Goal: Task Accomplishment & Management: Manage account settings

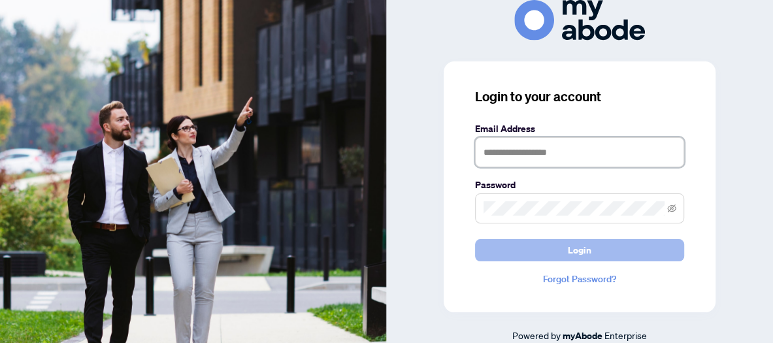
type input "**********"
click at [582, 251] on span "Login" at bounding box center [579, 250] width 24 height 21
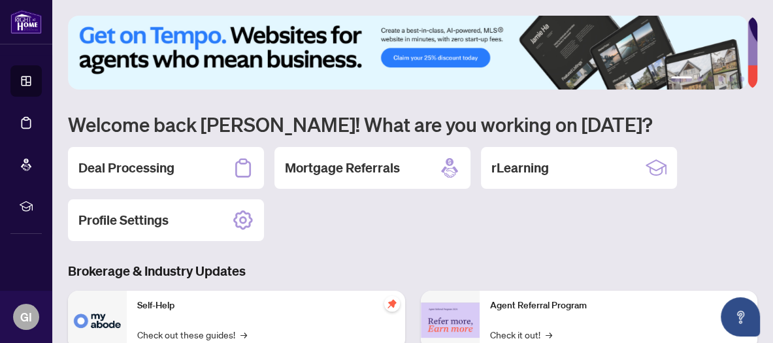
click at [110, 165] on h2 "Deal Processing" at bounding box center [126, 168] width 96 height 18
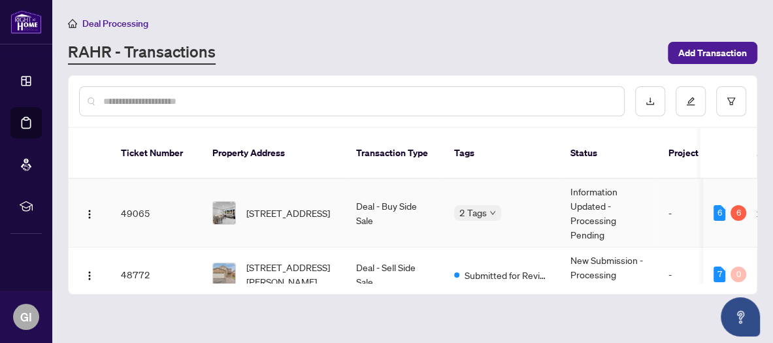
click at [273, 182] on td "[STREET_ADDRESS]" at bounding box center [274, 213] width 144 height 69
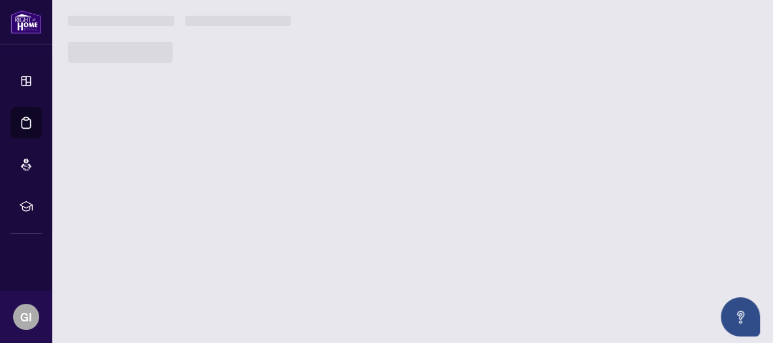
click at [273, 182] on main "Deal Processing [PERSON_NAME] - Transactions Add Transaction Ticket Number Prop…" at bounding box center [412, 171] width 720 height 343
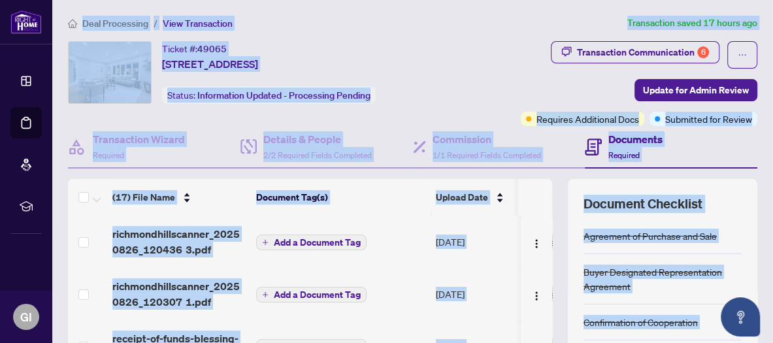
click at [507, 59] on div "Transaction Communication 6 Update for Admin Review Requires Additional Docs Su…" at bounding box center [604, 83] width 306 height 85
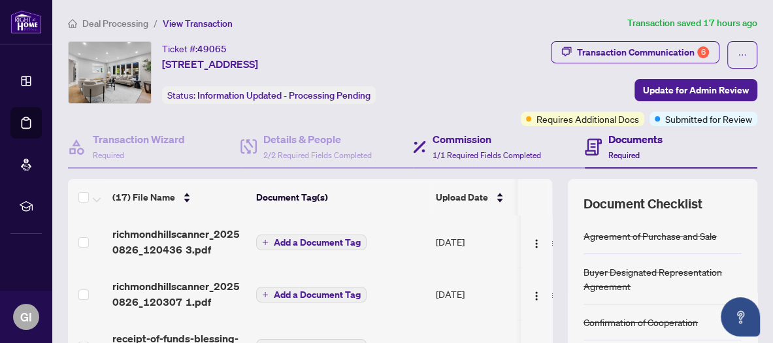
scroll to position [65, 0]
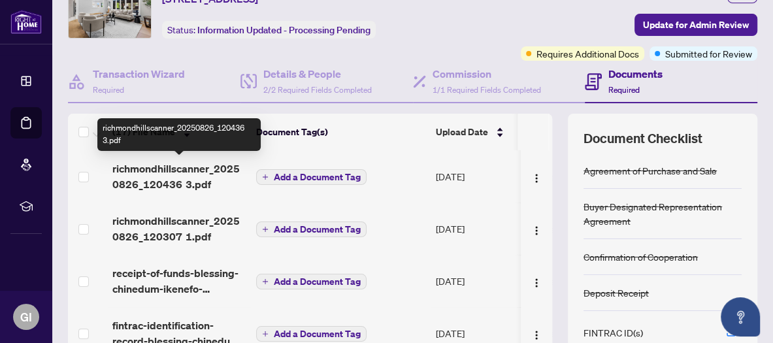
click at [212, 167] on span "richmondhillscanner_20250826_120436 3.pdf" at bounding box center [178, 176] width 133 height 31
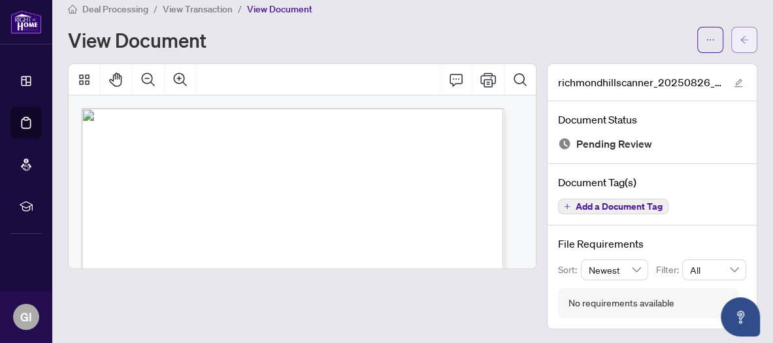
click at [739, 36] on icon "arrow-left" at bounding box center [743, 39] width 9 height 9
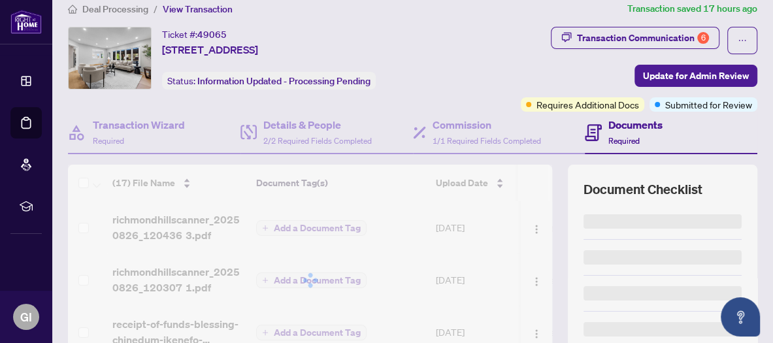
click at [737, 36] on icon "ellipsis" at bounding box center [741, 40] width 9 height 9
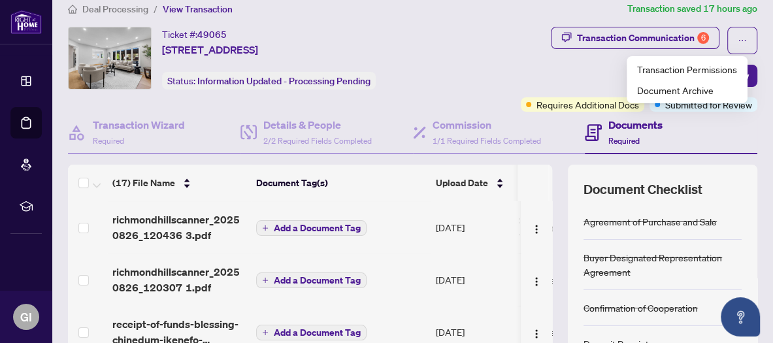
click at [218, 91] on div "Ticket #: 49065 [STREET_ADDRESS] Status: Information Updated - Processing Pendi…" at bounding box center [256, 69] width 383 height 85
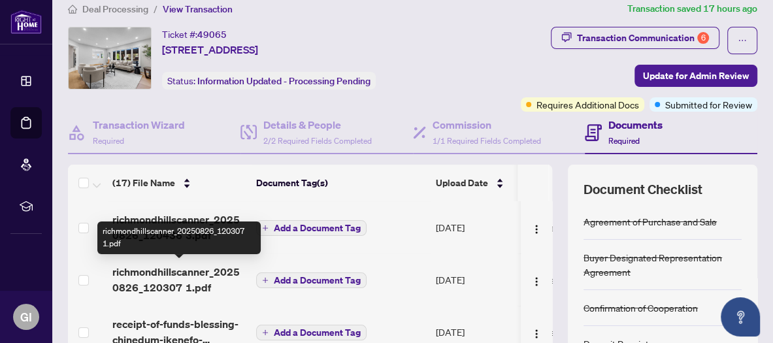
click at [189, 272] on span "richmondhillscanner_20250826_120307 1.pdf" at bounding box center [178, 279] width 133 height 31
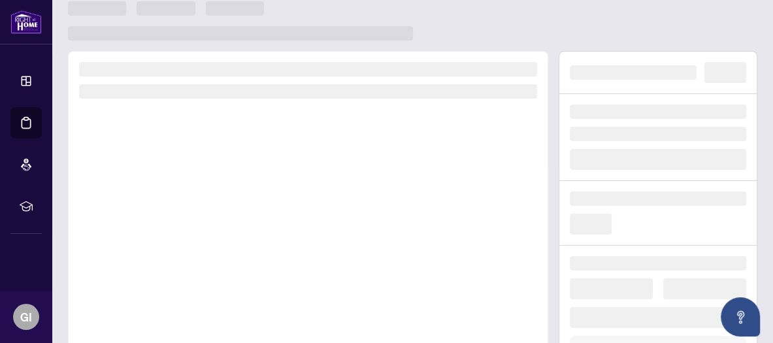
click at [189, 272] on div at bounding box center [308, 233] width 480 height 364
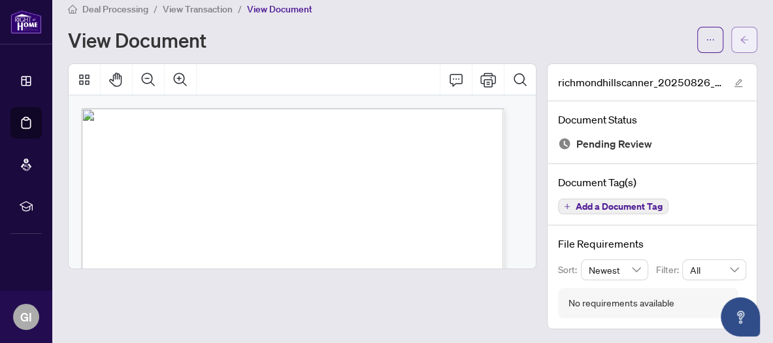
click at [739, 35] on icon "arrow-left" at bounding box center [743, 39] width 9 height 9
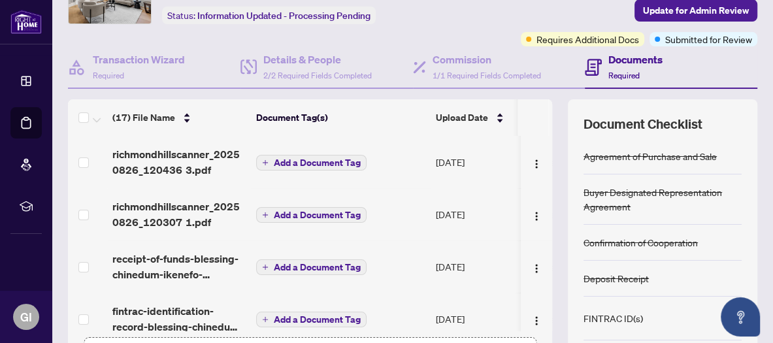
scroll to position [65, 0]
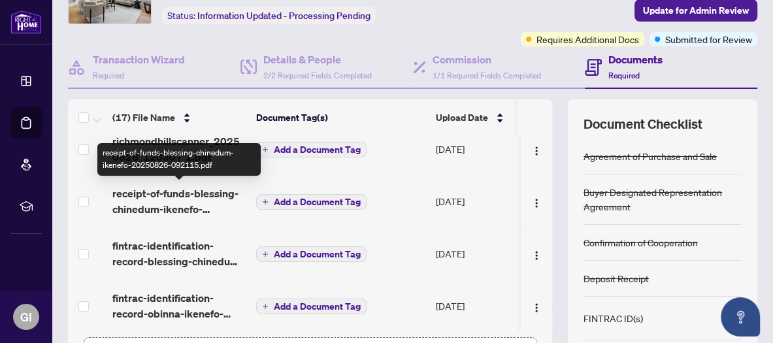
click at [204, 196] on span "receipt-of-funds-blessing-chinedum-ikenefo-20250826-092115.pdf" at bounding box center [178, 200] width 133 height 31
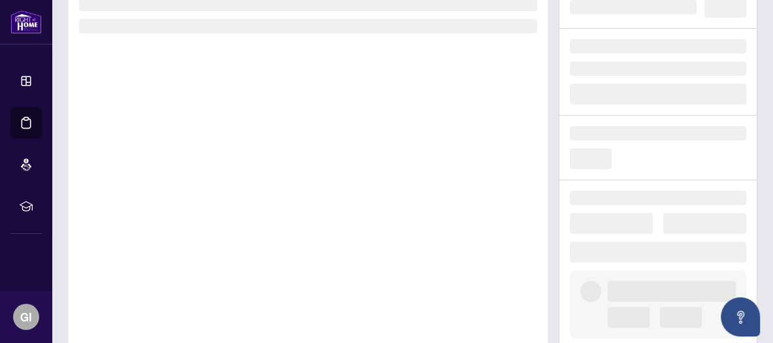
click at [204, 196] on div at bounding box center [308, 168] width 480 height 364
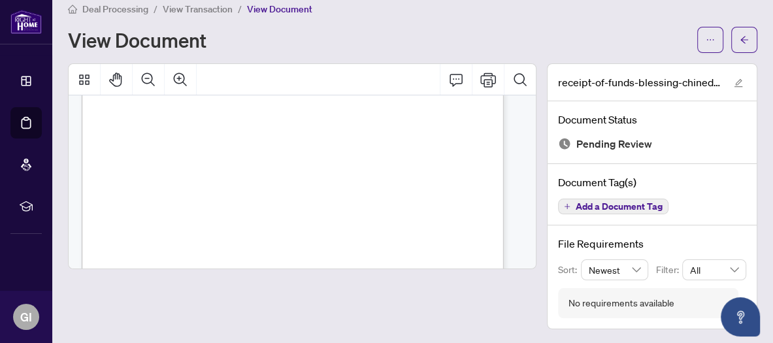
scroll to position [1437, 0]
click at [480, 74] on icon "Print" at bounding box center [488, 79] width 16 height 14
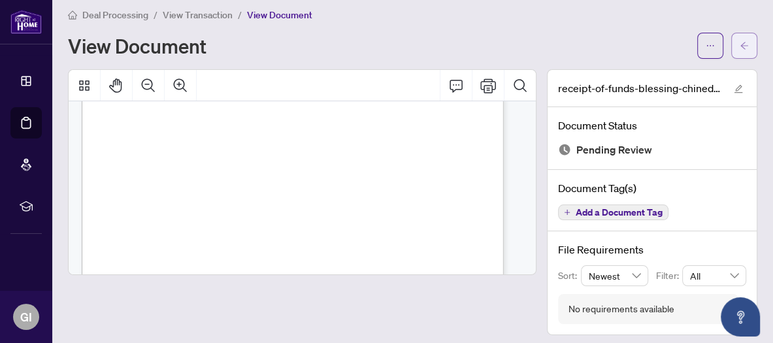
click at [739, 37] on span "button" at bounding box center [743, 45] width 9 height 21
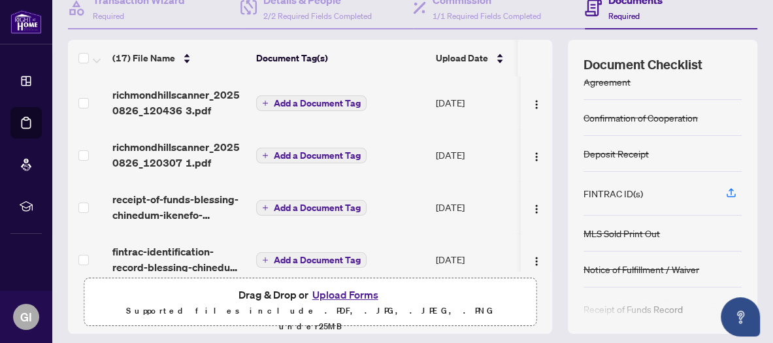
scroll to position [65, 0]
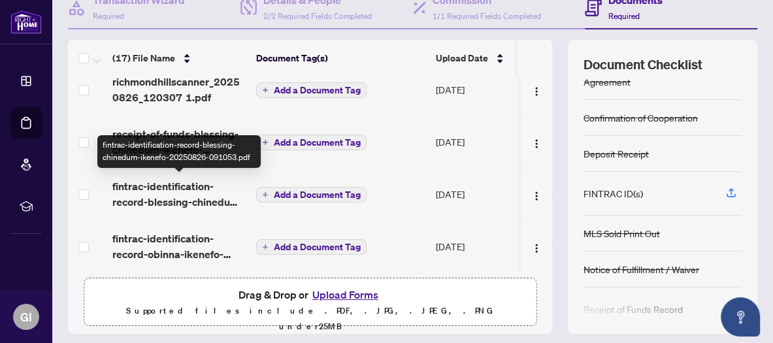
click at [176, 188] on span "fintrac-identification-record-blessing-chinedum-ikenefo-20250826-091053.pdf" at bounding box center [178, 193] width 133 height 31
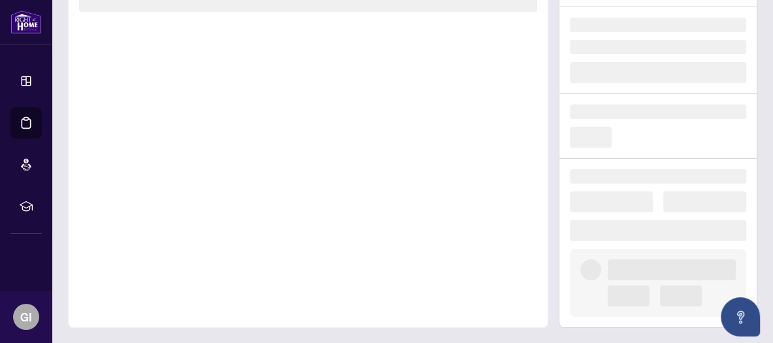
click at [176, 188] on div at bounding box center [308, 146] width 480 height 364
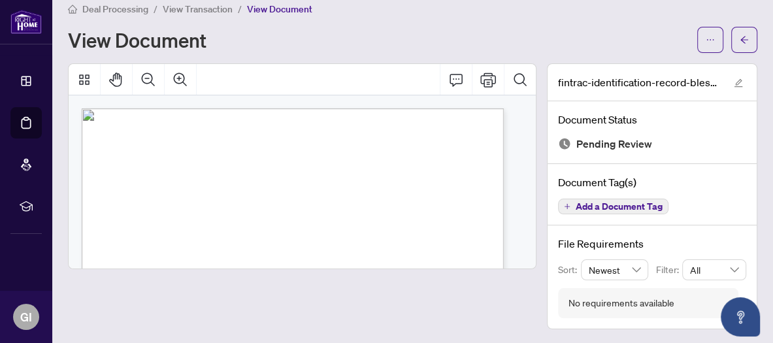
scroll to position [65, 0]
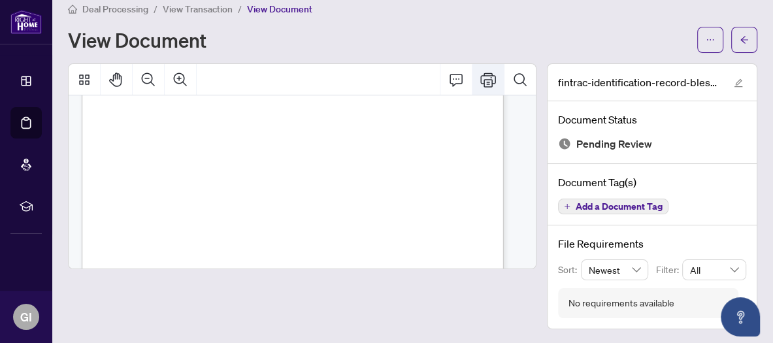
click at [480, 80] on icon "Print" at bounding box center [488, 80] width 16 height 16
